Goal: Complete application form

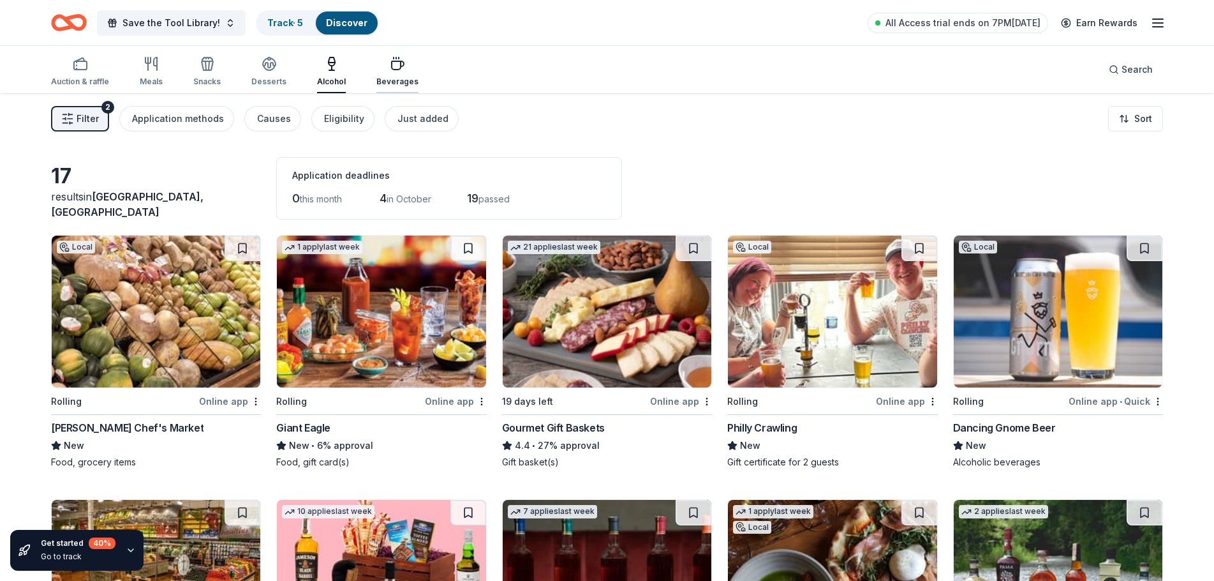
click at [401, 74] on div "Beverages" at bounding box center [397, 71] width 42 height 31
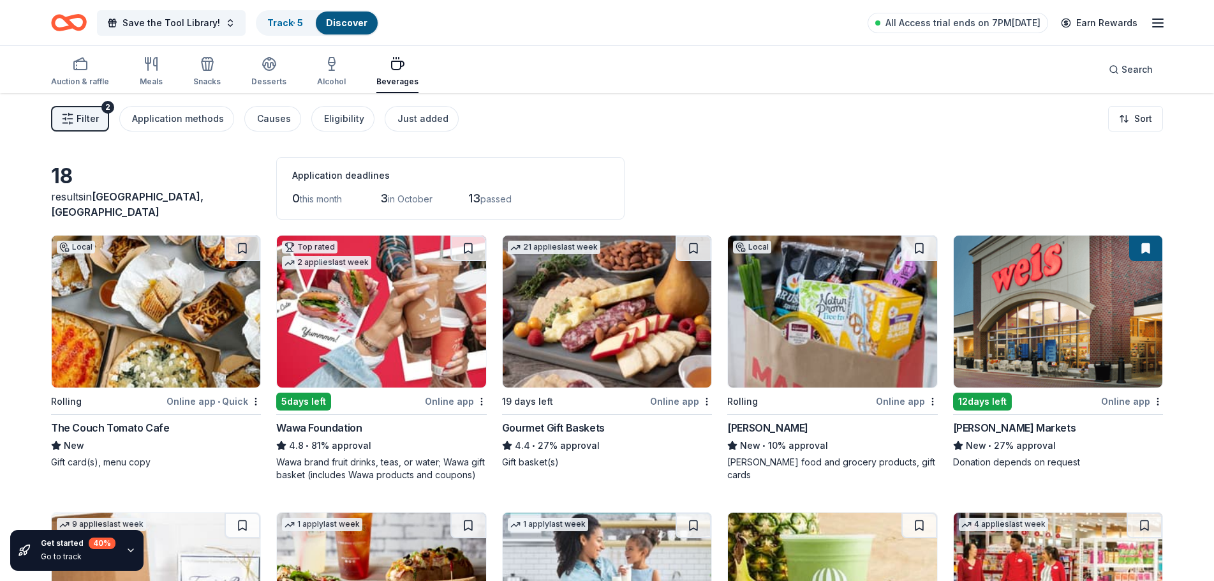
click at [234, 163] on div "18 results in Philadelphia, PA Application deadlines 0 this month 3 in October …" at bounding box center [607, 188] width 1112 height 63
click at [144, 70] on icon "button" at bounding box center [151, 63] width 15 height 15
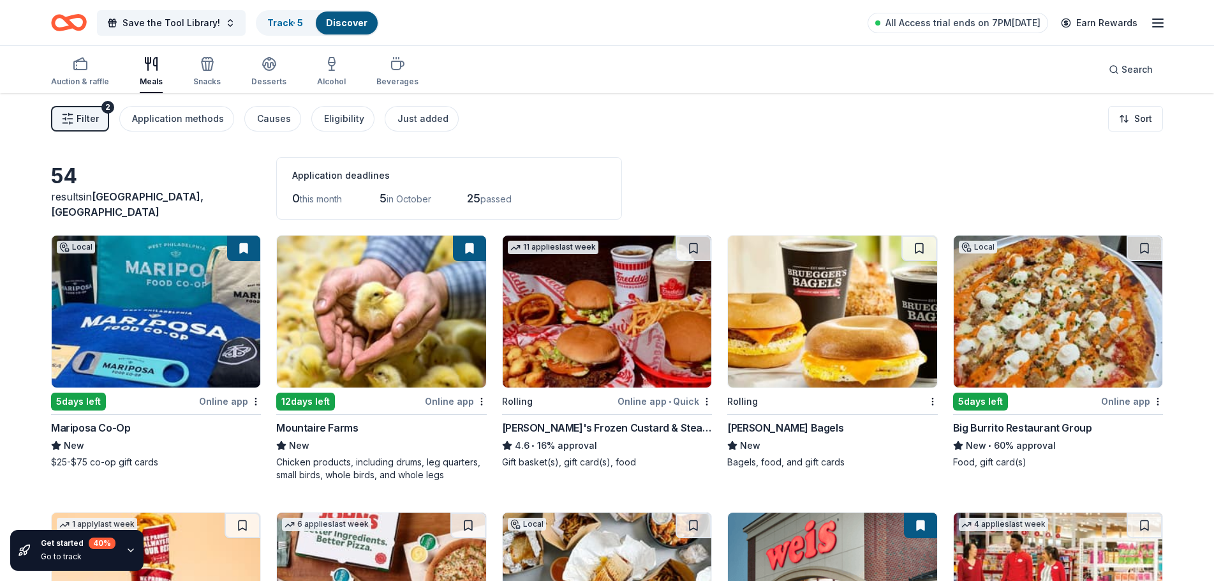
click at [161, 331] on img at bounding box center [156, 311] width 209 height 152
click at [73, 66] on icon "button" at bounding box center [80, 63] width 15 height 15
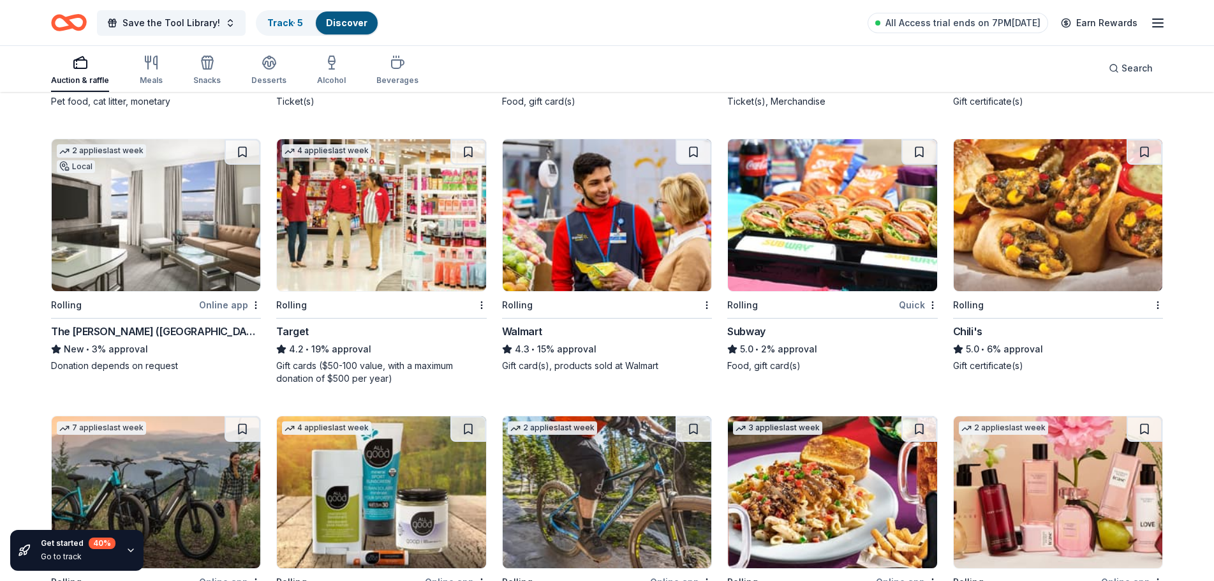
scroll to position [7401, 0]
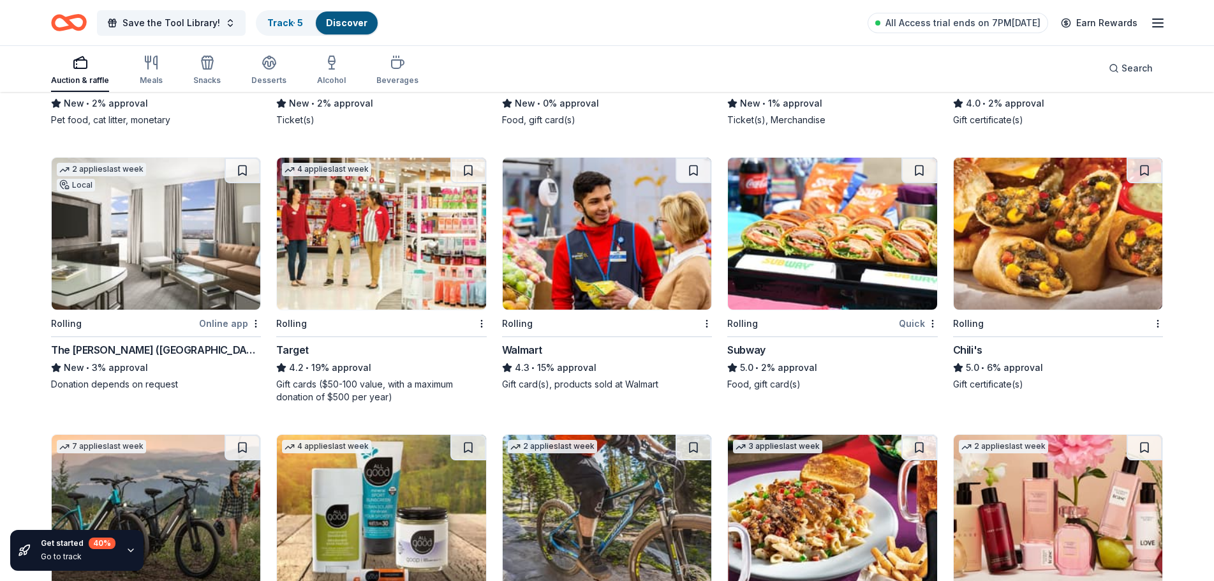
click at [161, 243] on img at bounding box center [156, 234] width 209 height 152
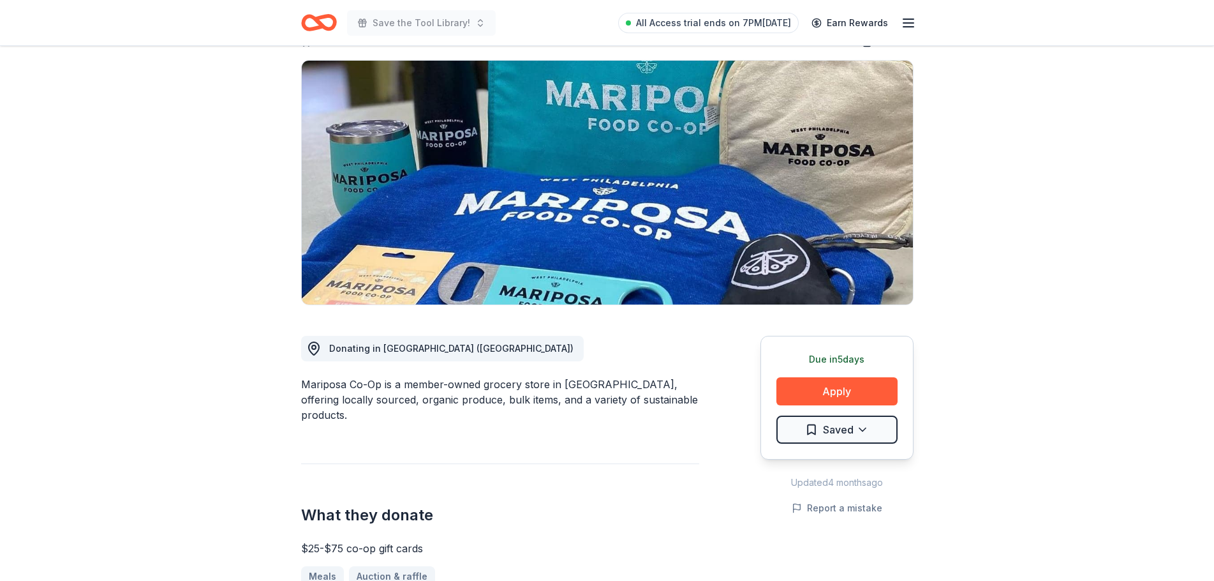
scroll to position [255, 0]
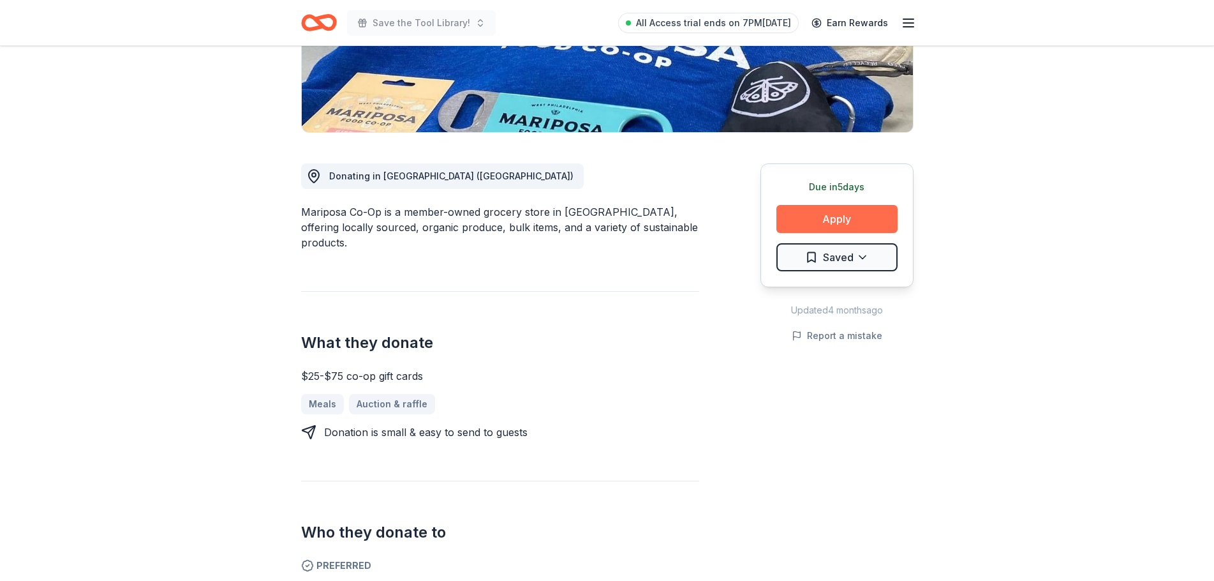
click at [831, 215] on button "Apply" at bounding box center [836, 219] width 121 height 28
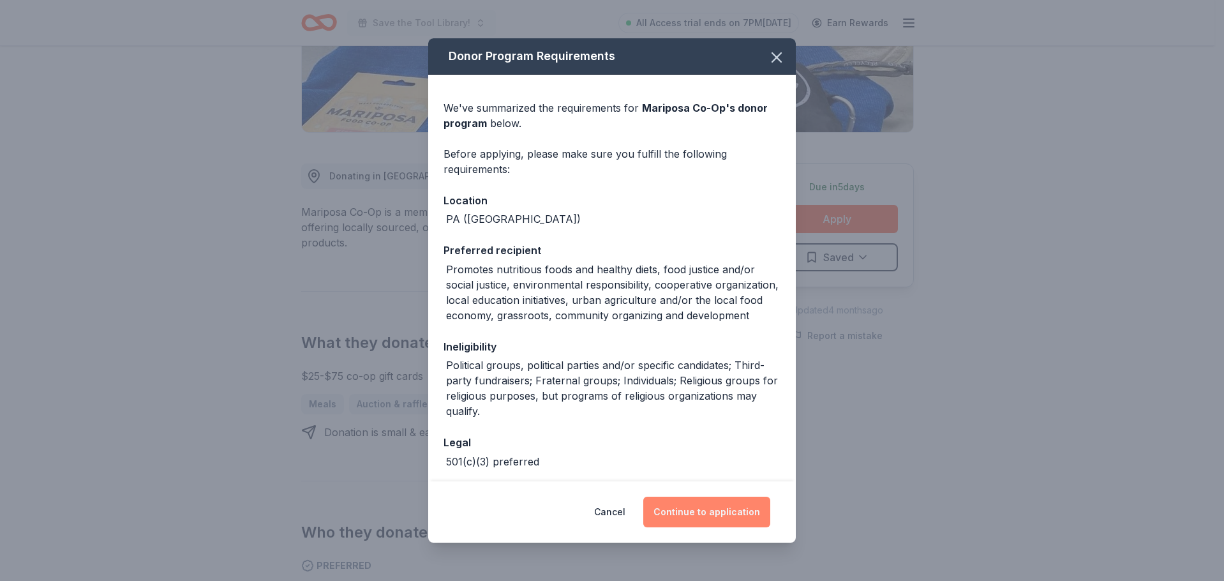
click at [748, 512] on button "Continue to application" at bounding box center [706, 511] width 127 height 31
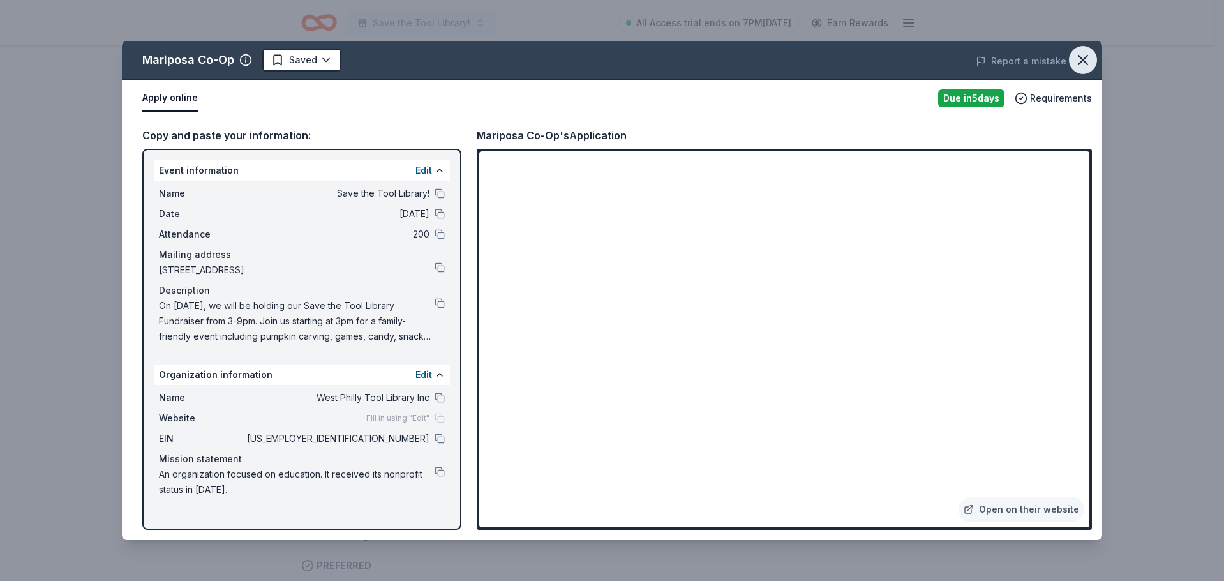
click at [1082, 58] on icon "button" at bounding box center [1083, 60] width 18 height 18
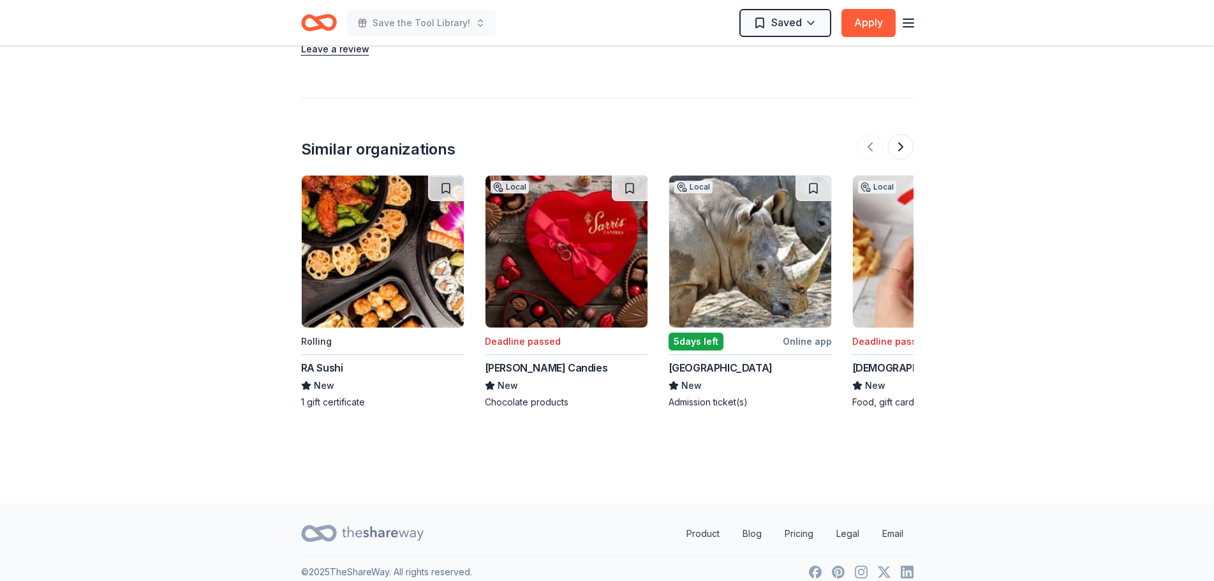
scroll to position [1384, 0]
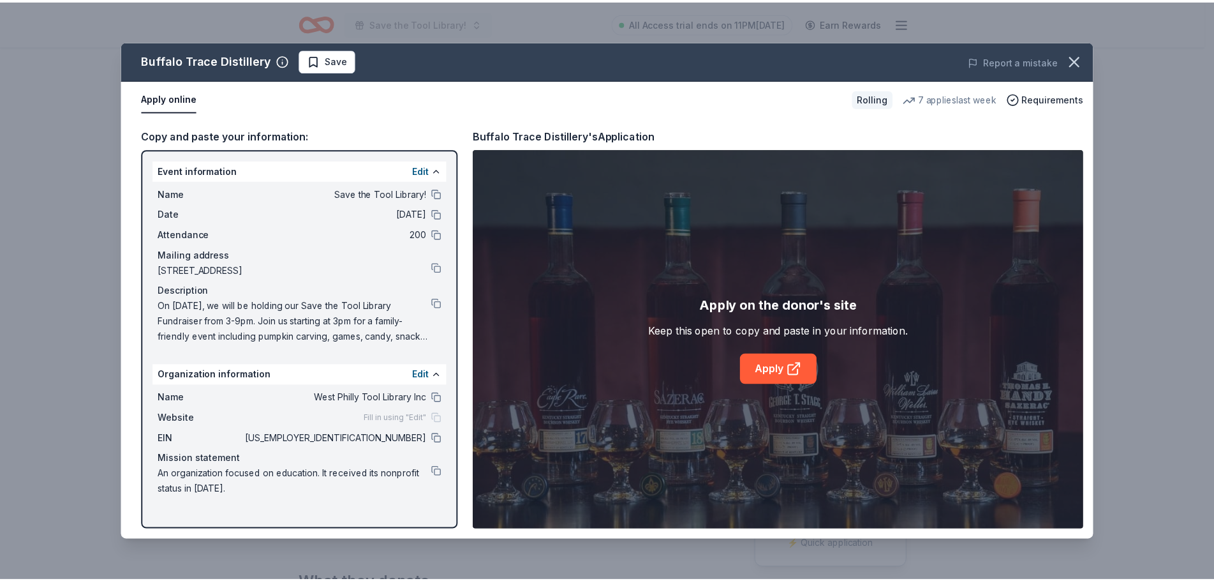
scroll to position [64, 0]
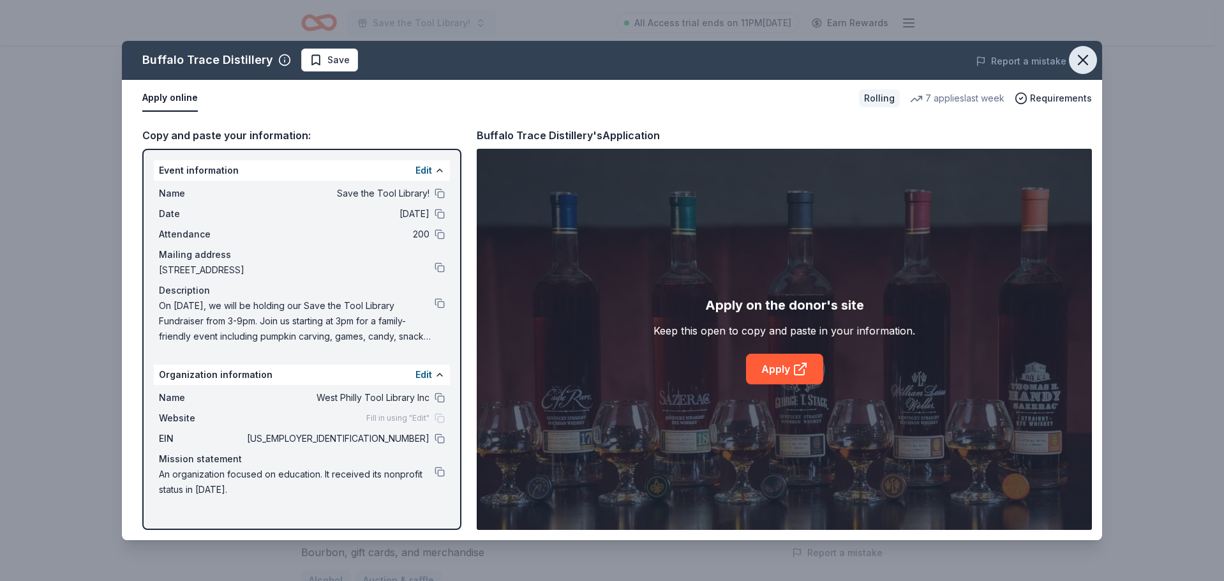
click at [1076, 62] on icon "button" at bounding box center [1083, 60] width 18 height 18
